Goal: Check status: Check status

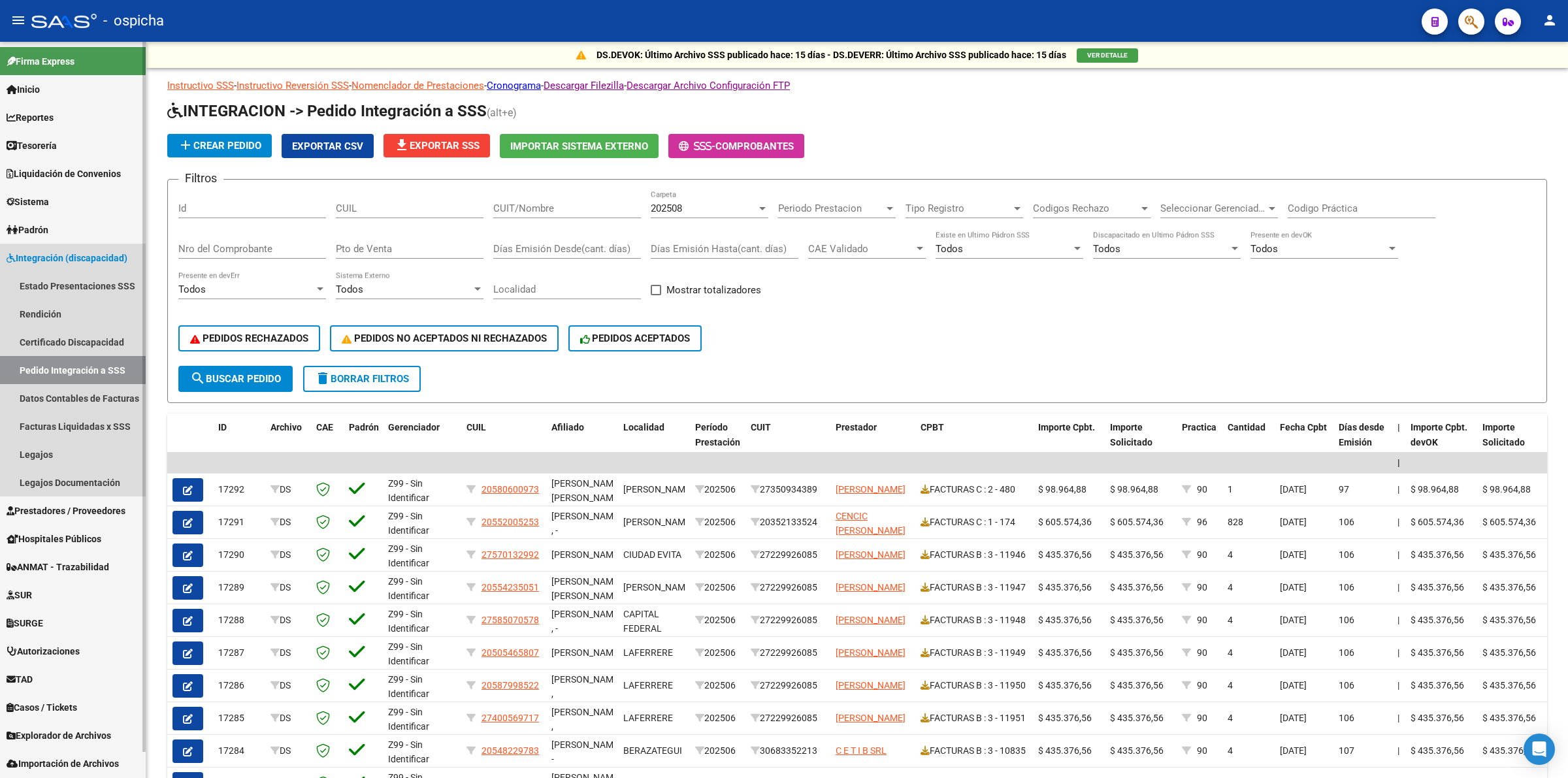
click at [73, 261] on span "Integración (discapacidad)" at bounding box center [67, 258] width 121 height 15
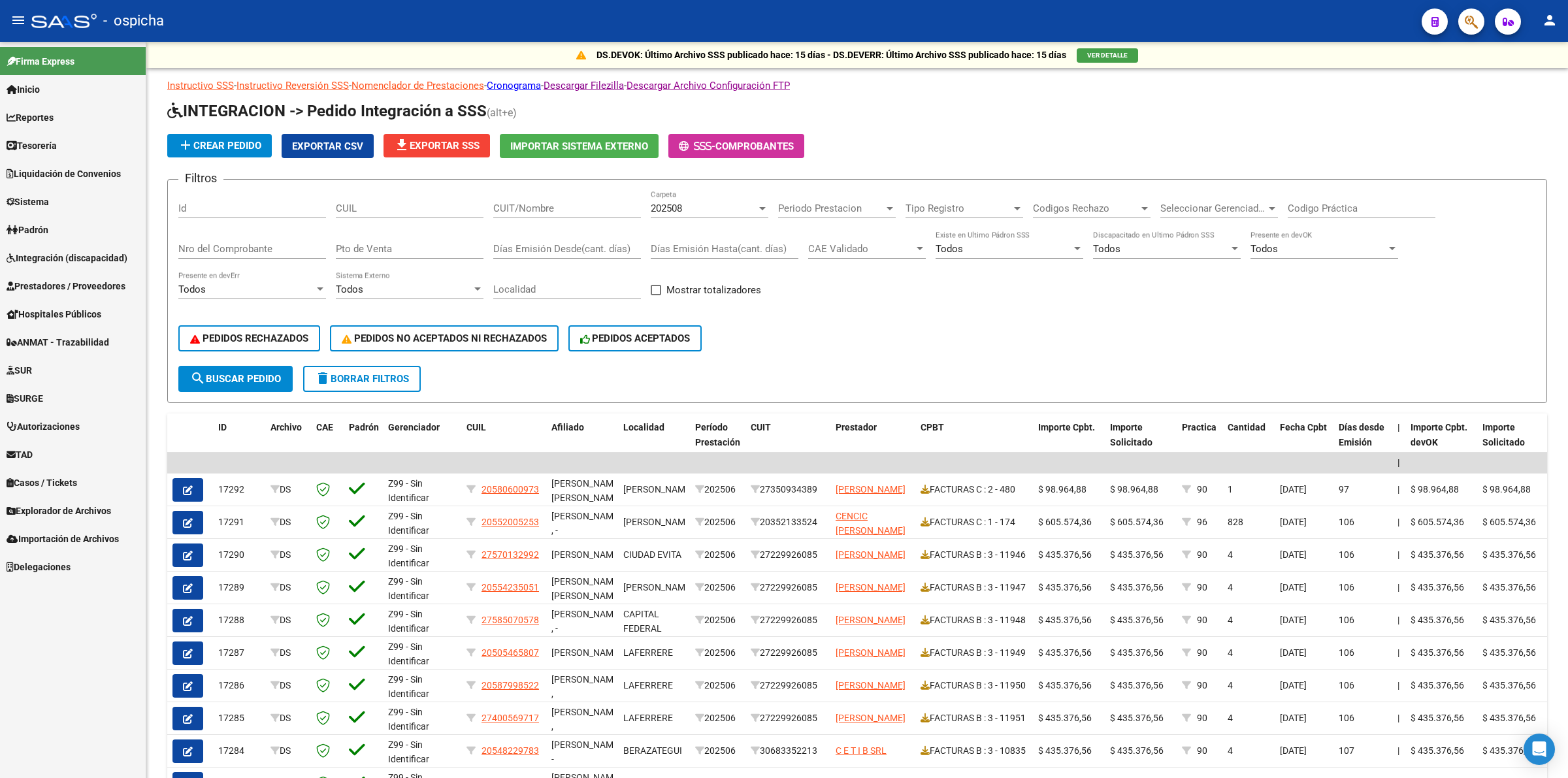
click at [89, 284] on span "Prestadores / Proveedores" at bounding box center [66, 286] width 119 height 15
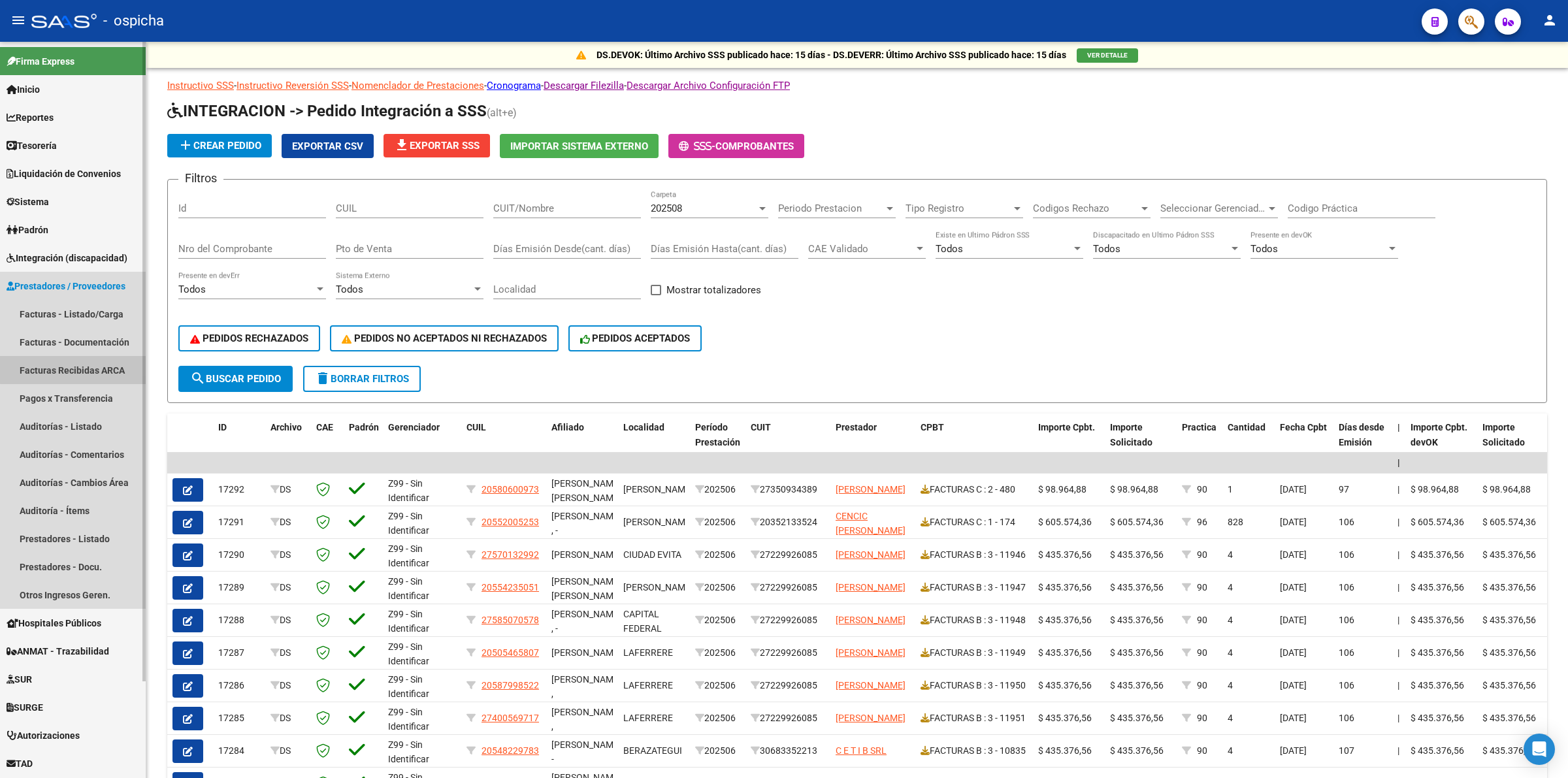
click at [94, 365] on link "Facturas Recibidas ARCA" at bounding box center [73, 370] width 146 height 28
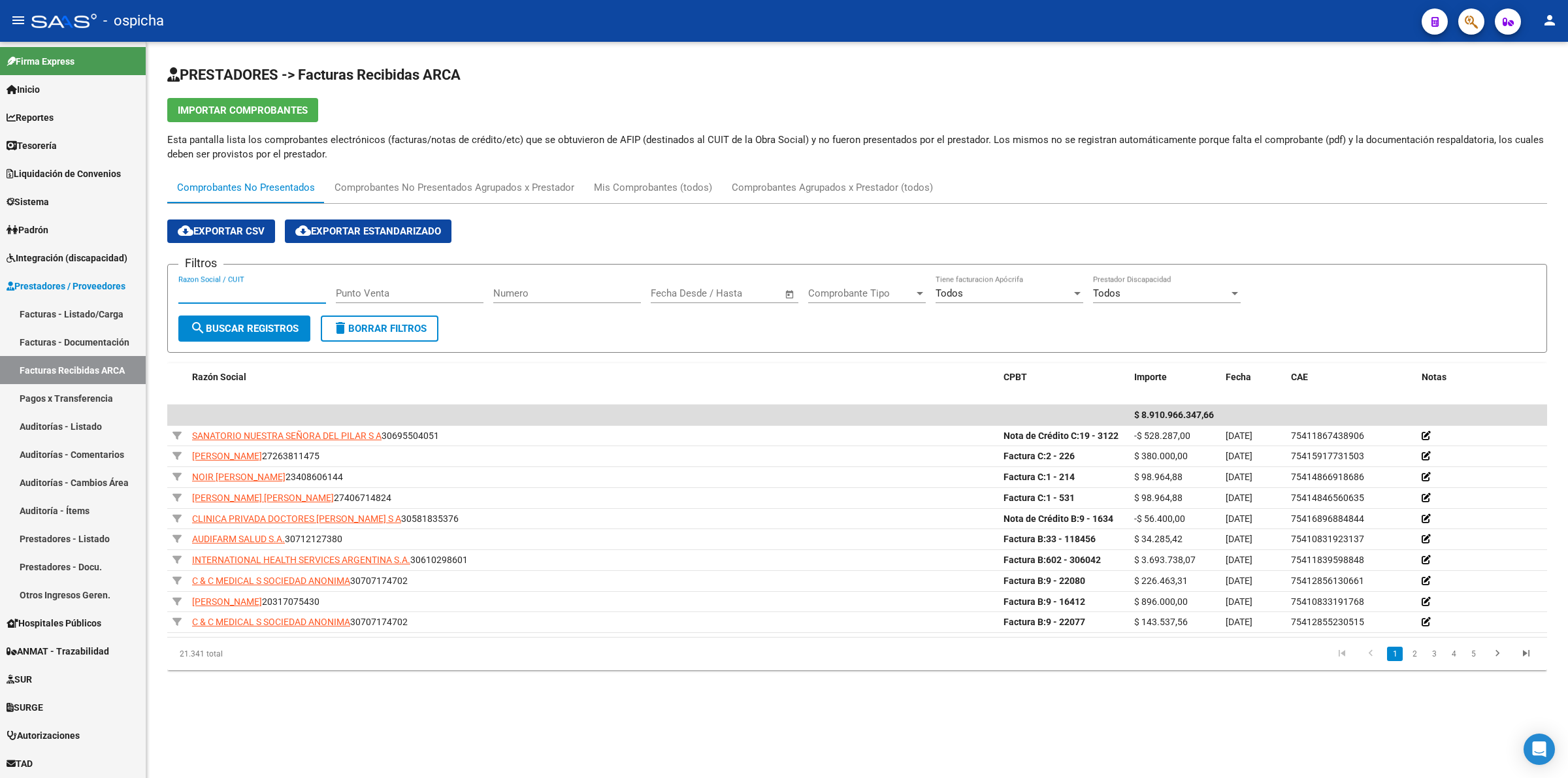
click at [277, 291] on input "Razon Social / CUIT" at bounding box center [252, 293] width 148 height 12
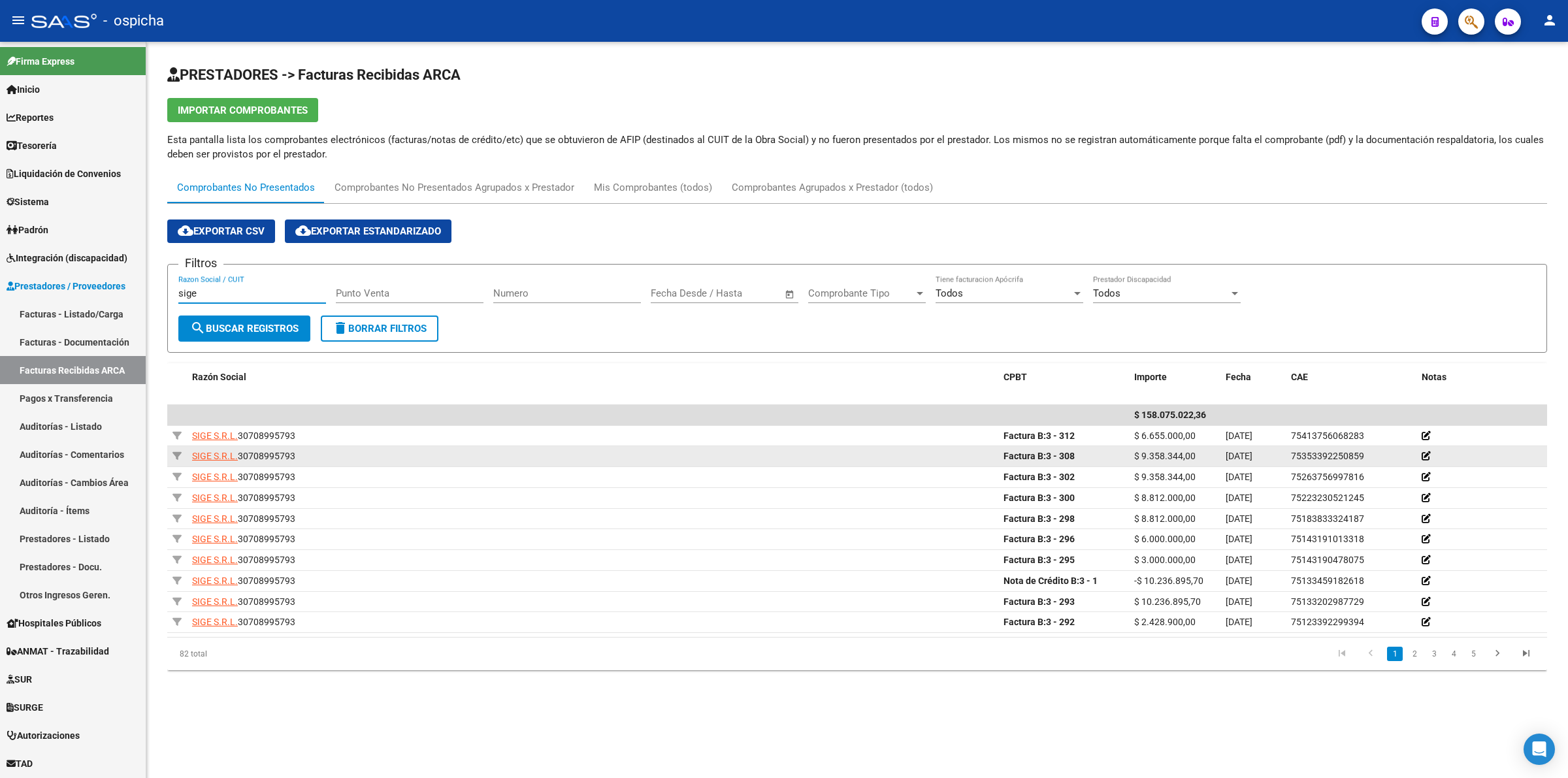
type input "sige"
click at [1183, 446] on datatable-body-cell "$ 9.358.344,00" at bounding box center [1175, 456] width 92 height 20
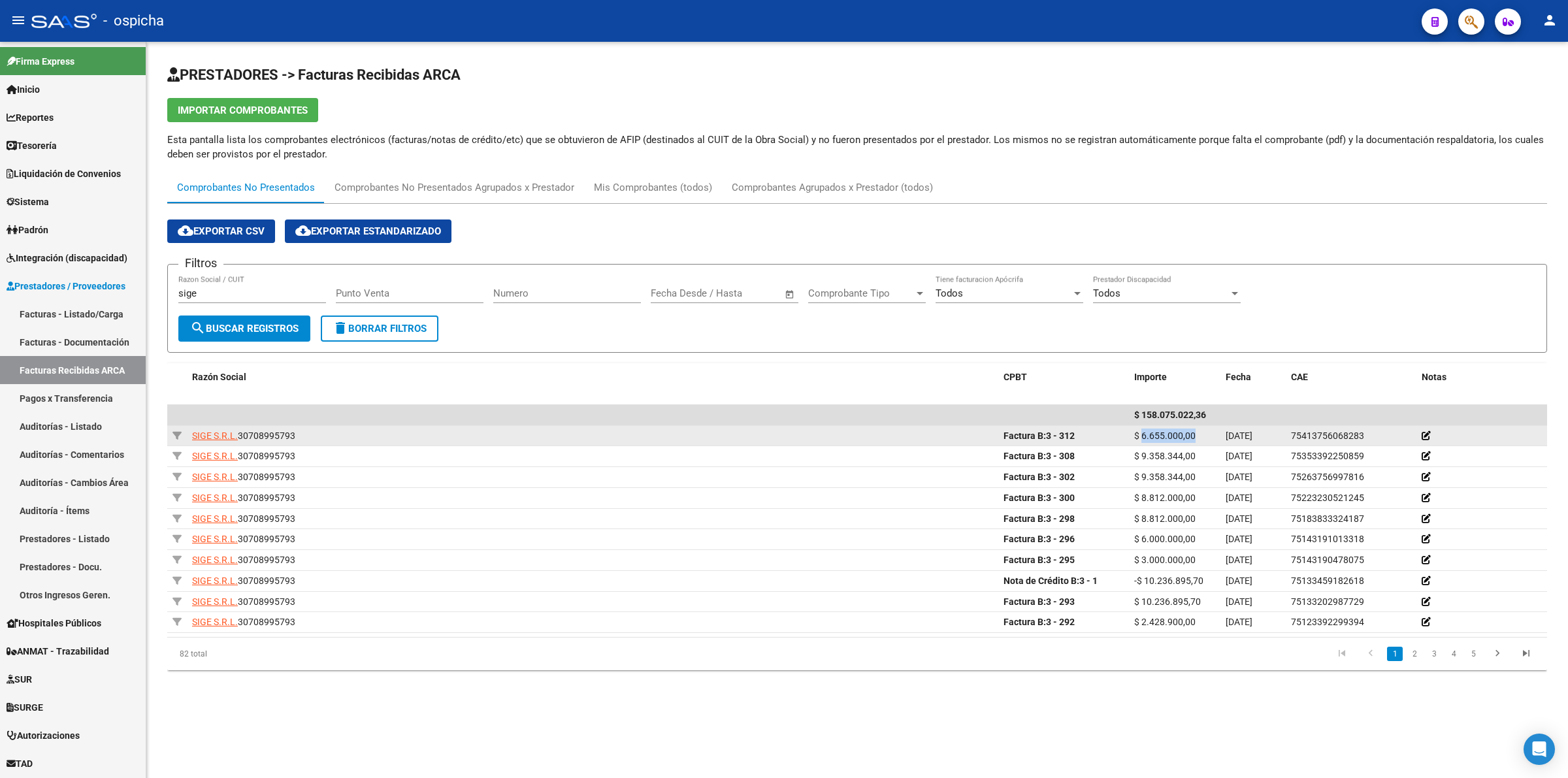
click at [1183, 444] on datatable-body-cell "$ 6.655.000,00" at bounding box center [1175, 436] width 92 height 20
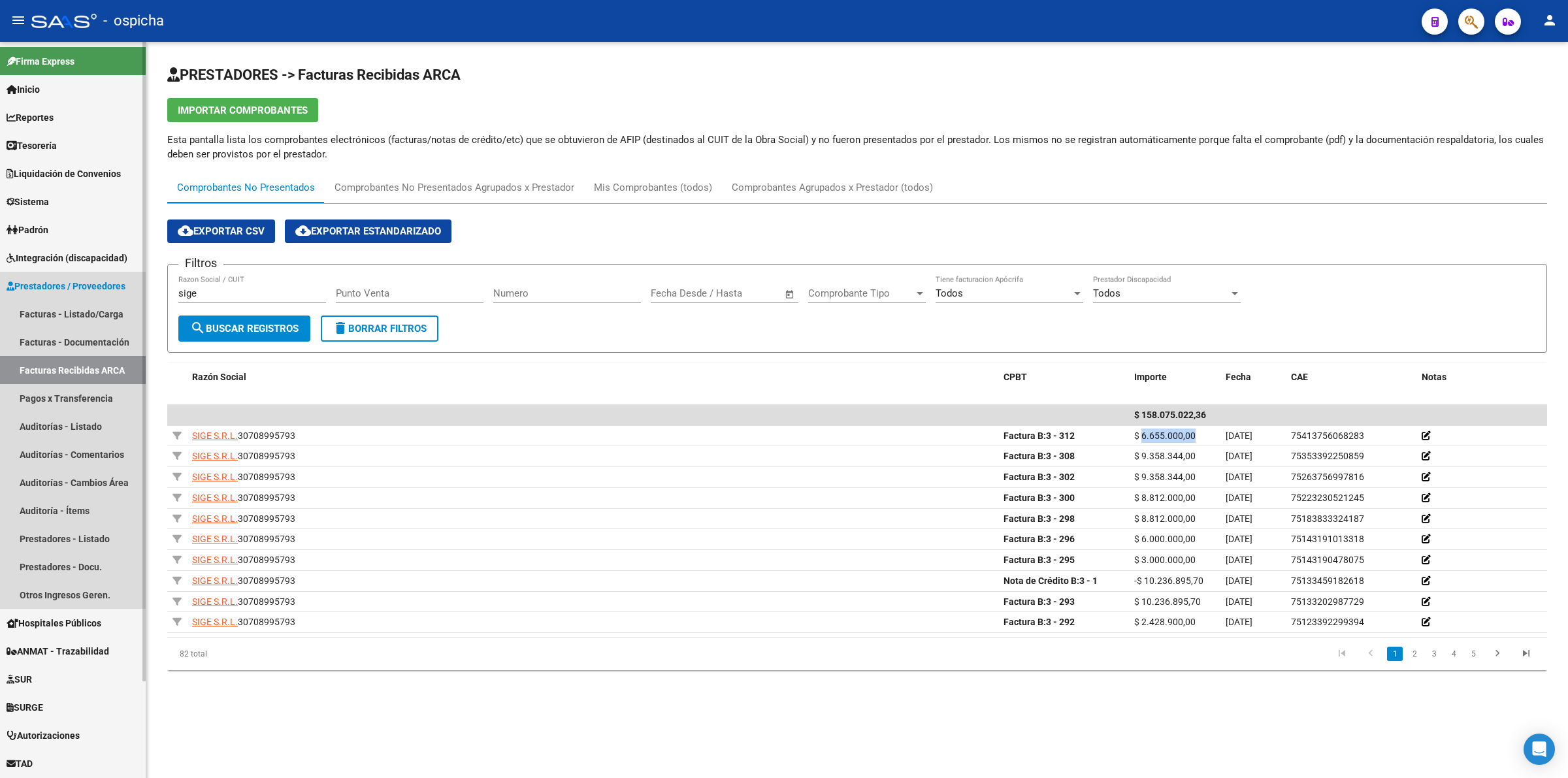
click at [106, 370] on link "Facturas Recibidas ARCA" at bounding box center [73, 370] width 146 height 28
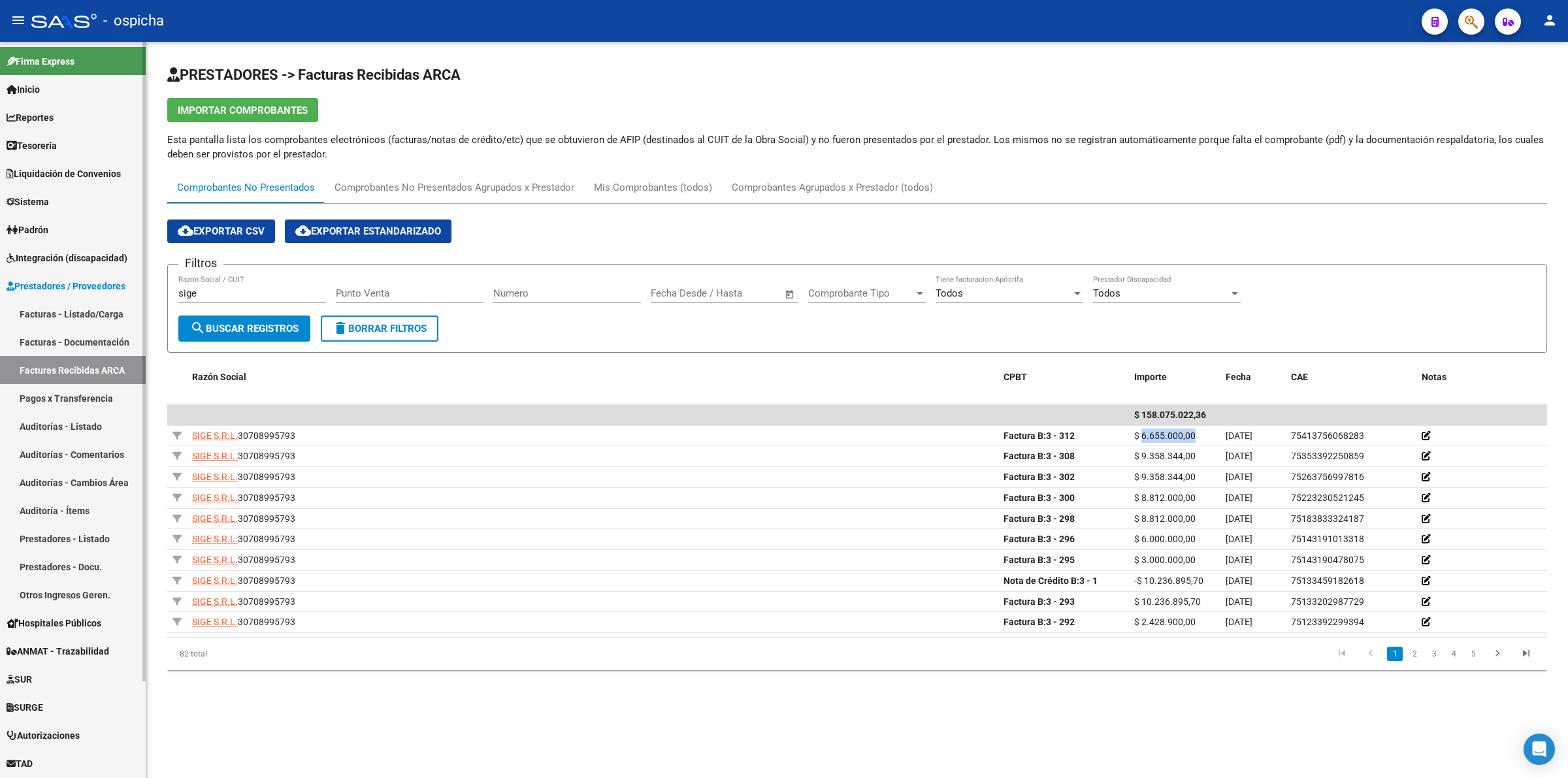
click at [77, 321] on link "Facturas - Listado/Carga" at bounding box center [73, 314] width 146 height 28
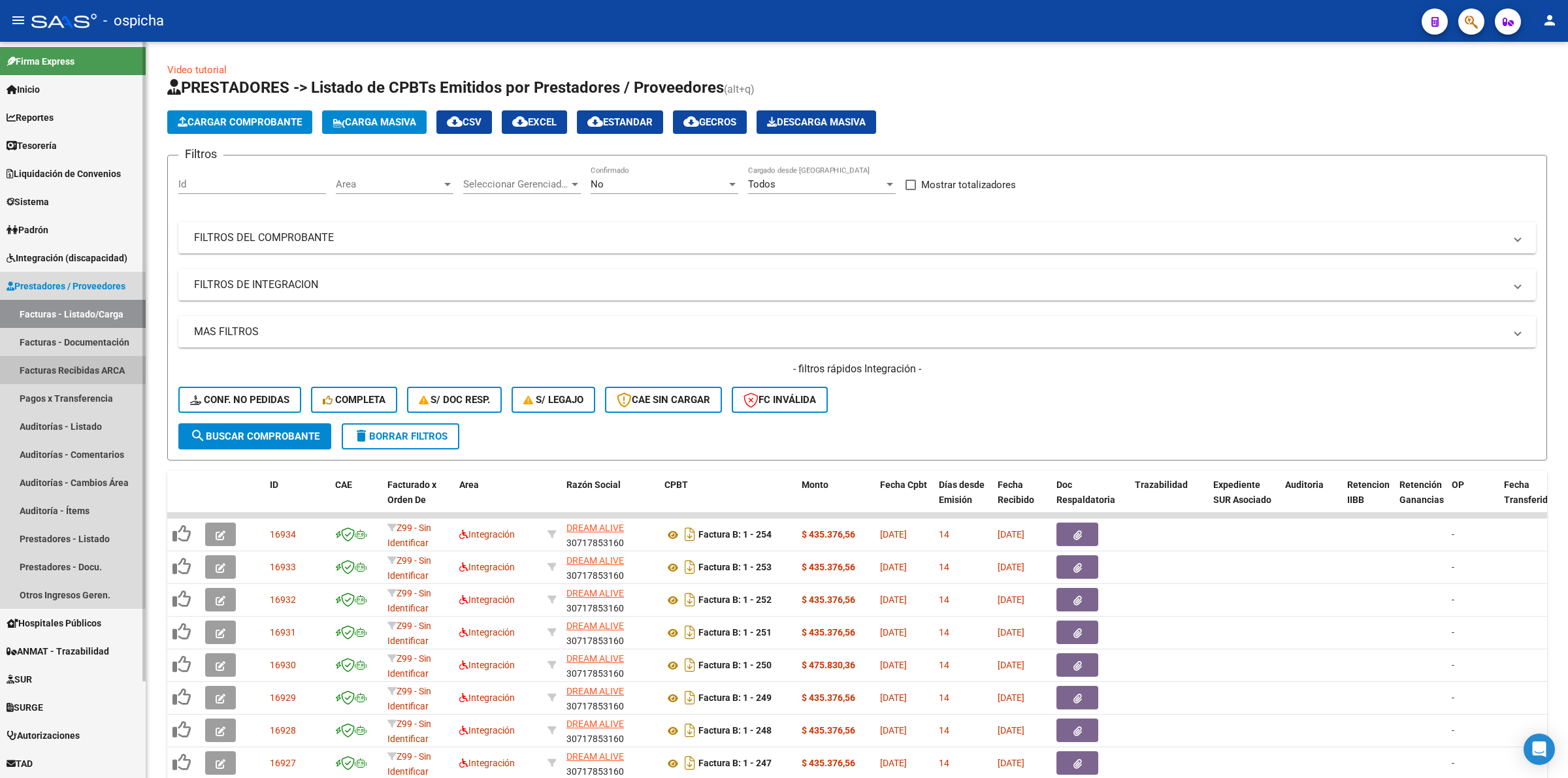
click at [94, 361] on link "Facturas Recibidas ARCA" at bounding box center [73, 370] width 146 height 28
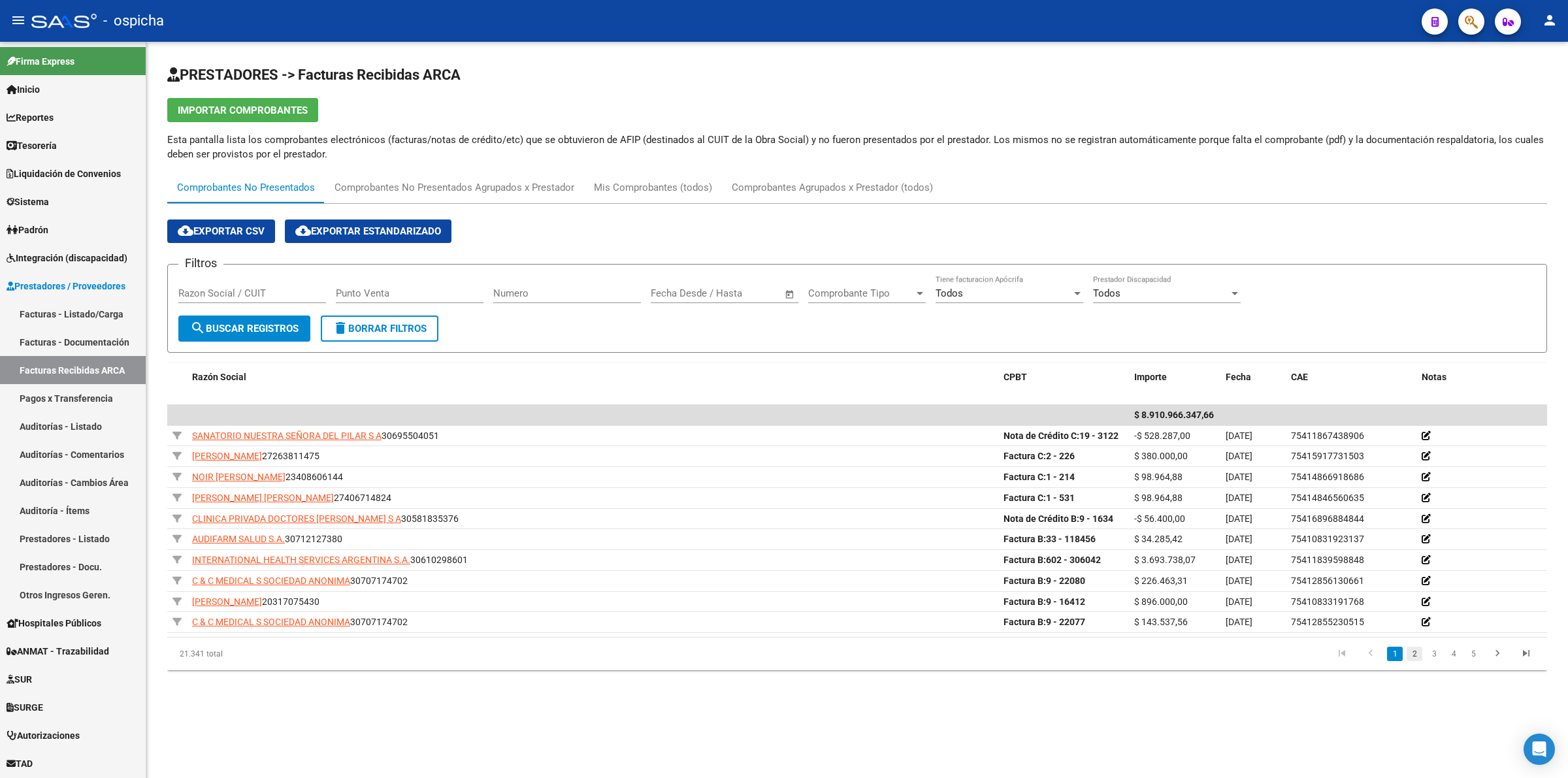
click at [1412, 648] on link "2" at bounding box center [1414, 653] width 16 height 15
